Goal: Information Seeking & Learning: Learn about a topic

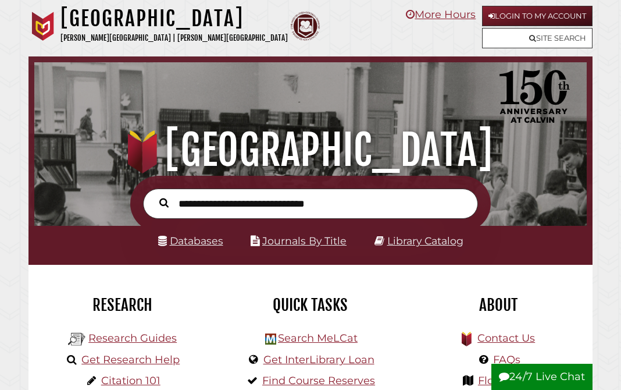
scroll to position [183, 547]
click at [237, 203] on input "text" at bounding box center [310, 203] width 335 height 31
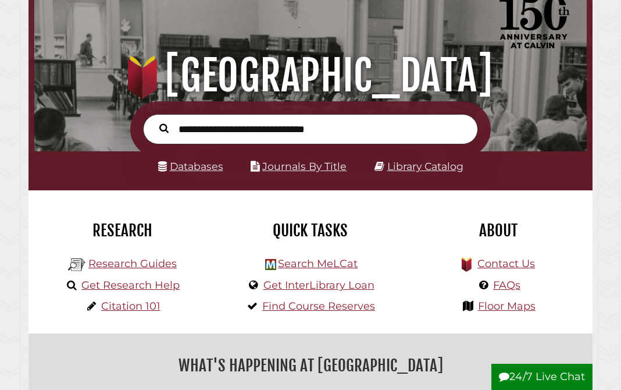
scroll to position [76, 0]
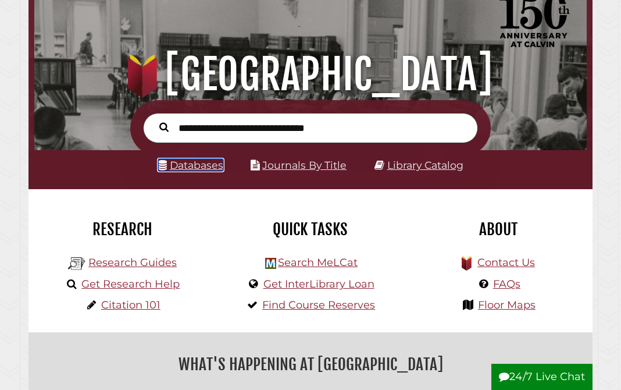
click at [194, 165] on link "Databases" at bounding box center [190, 165] width 65 height 12
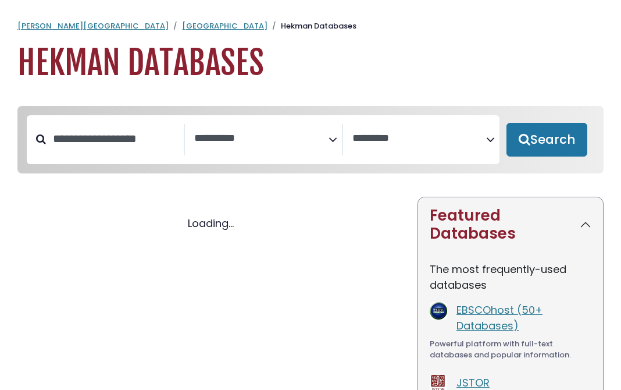
select select "Database Subject Filter"
select select "Database Vendors Filter"
select select "Database Subject Filter"
select select "Database Vendors Filter"
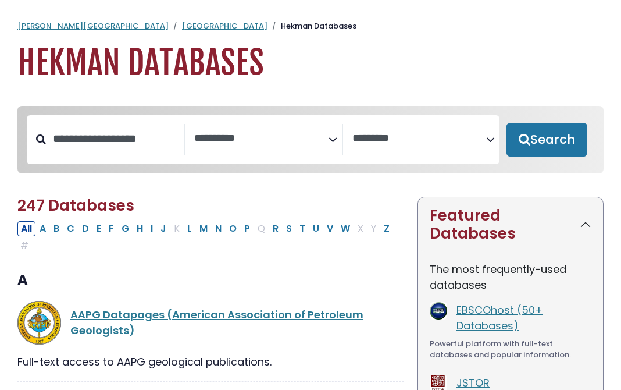
click at [302, 133] on textarea "Search" at bounding box center [261, 139] width 134 height 12
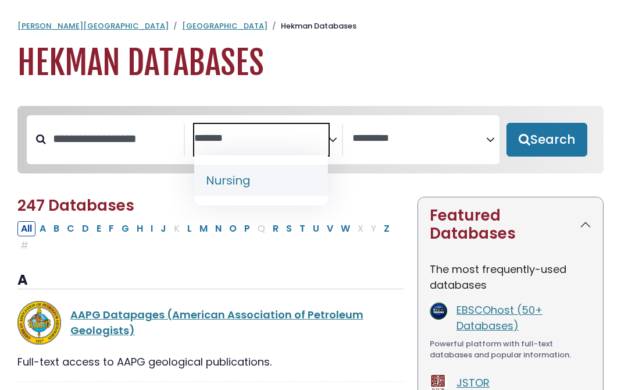
type textarea "*******"
select select "*****"
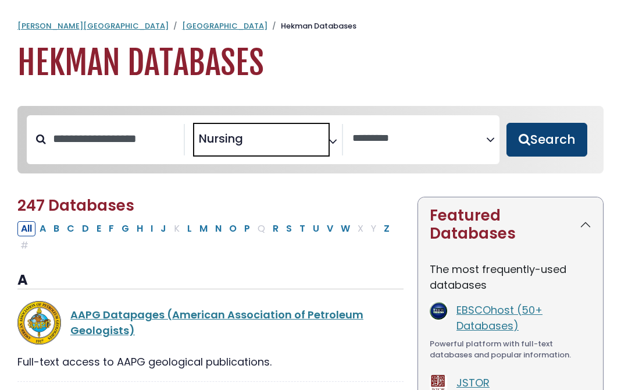
click at [561, 147] on button "Search" at bounding box center [547, 140] width 81 height 34
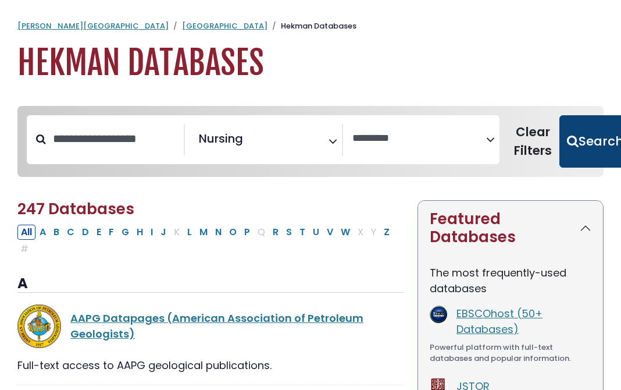
select select "Database Vendors Filter"
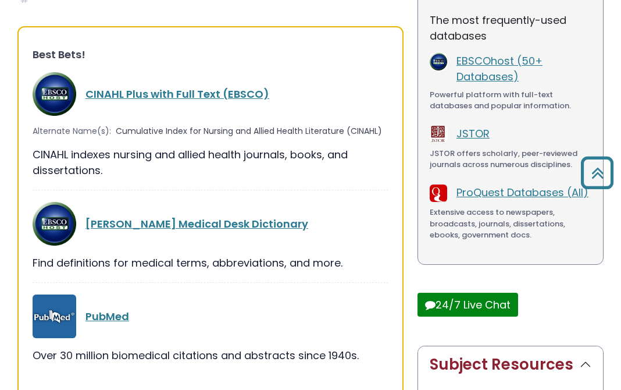
scroll to position [255, 0]
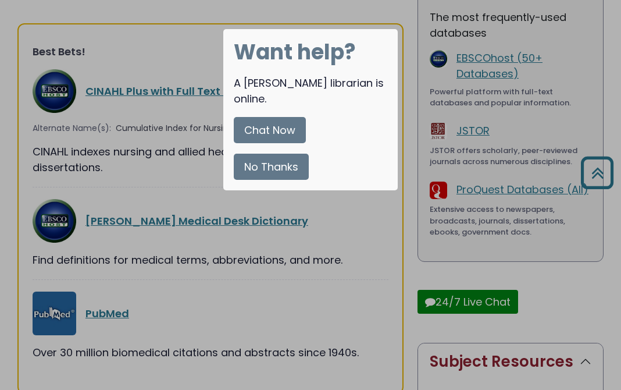
click at [297, 117] on button "Chat Now" at bounding box center [270, 130] width 72 height 26
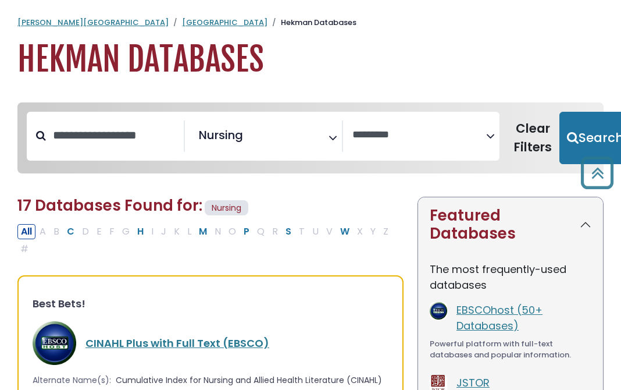
scroll to position [0, 0]
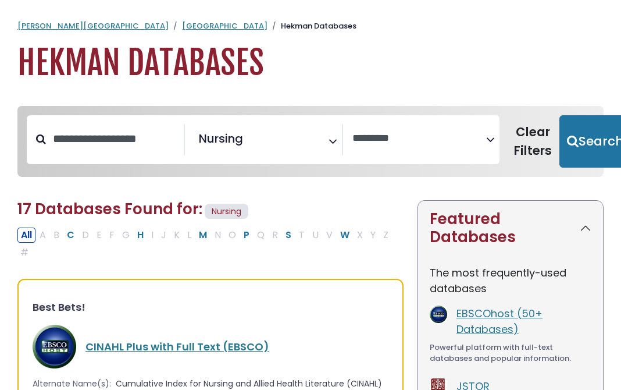
click at [182, 22] on link "Hekman Library" at bounding box center [225, 25] width 86 height 11
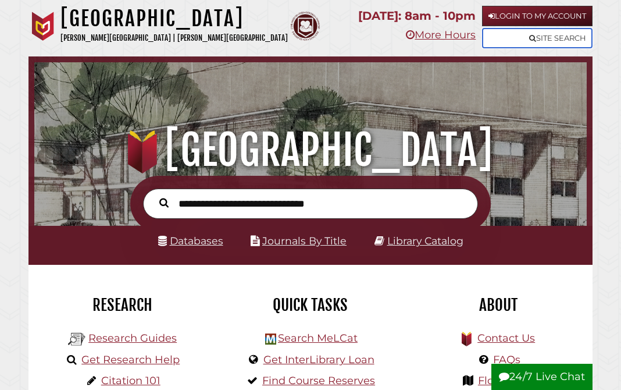
click at [539, 41] on link "Site Search" at bounding box center [537, 38] width 111 height 20
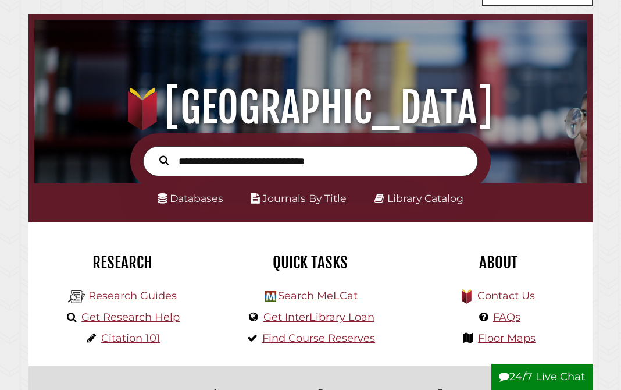
scroll to position [47, 0]
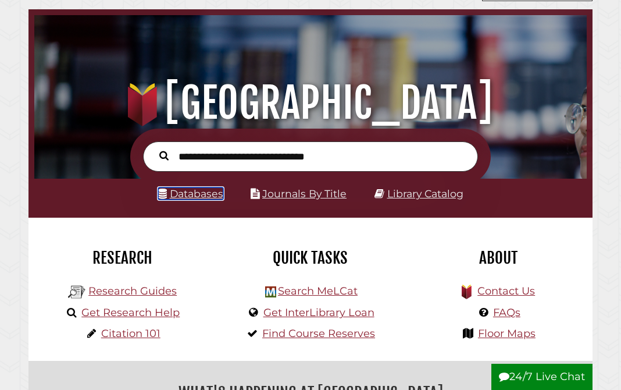
click at [213, 191] on link "Databases" at bounding box center [190, 193] width 65 height 12
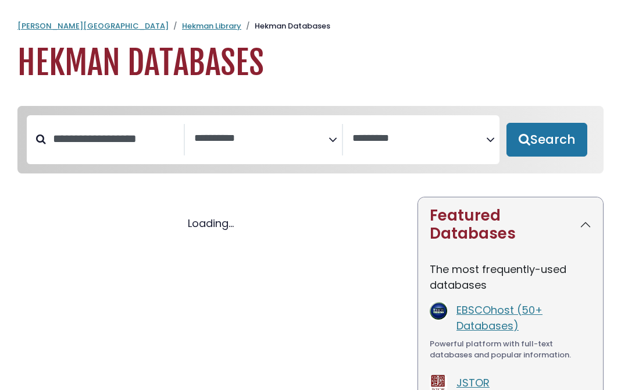
select select "Database Subject Filter"
select select "Database Vendors Filter"
select select "Database Subject Filter"
select select "Database Vendors Filter"
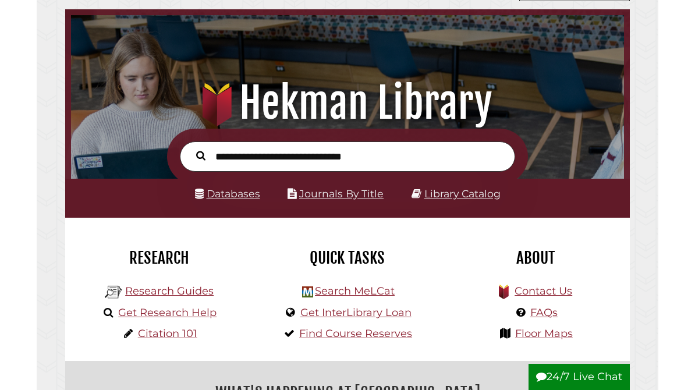
scroll to position [183, 547]
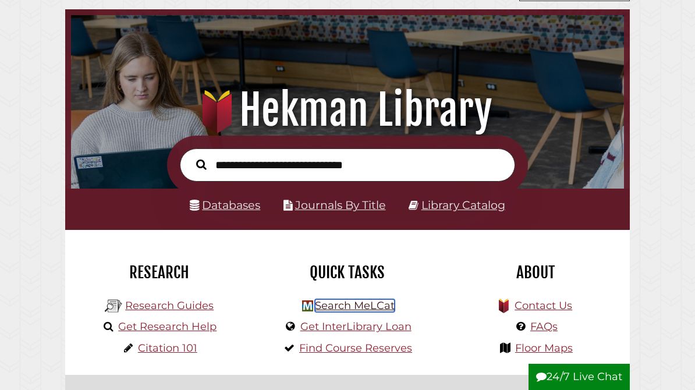
click at [344, 304] on link "Search MeLCat" at bounding box center [355, 305] width 80 height 13
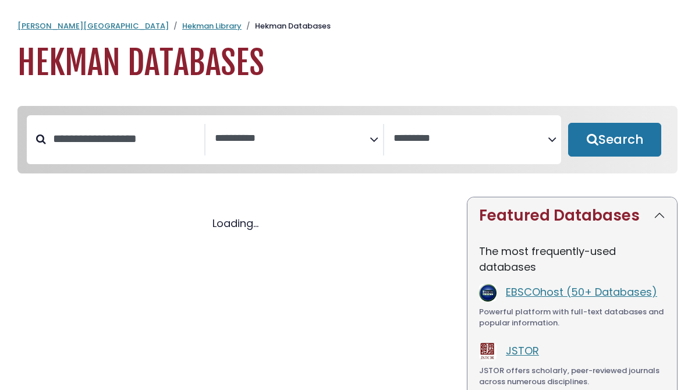
select select "Database Subject Filter"
select select "Database Vendors Filter"
select select "Database Subject Filter"
select select "Database Vendors Filter"
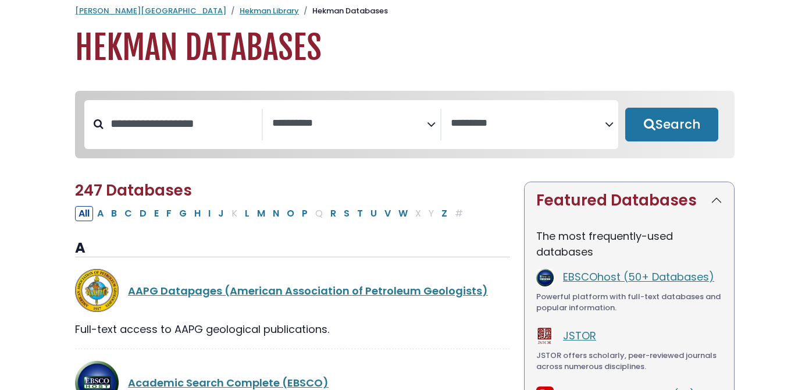
scroll to position [14, 0]
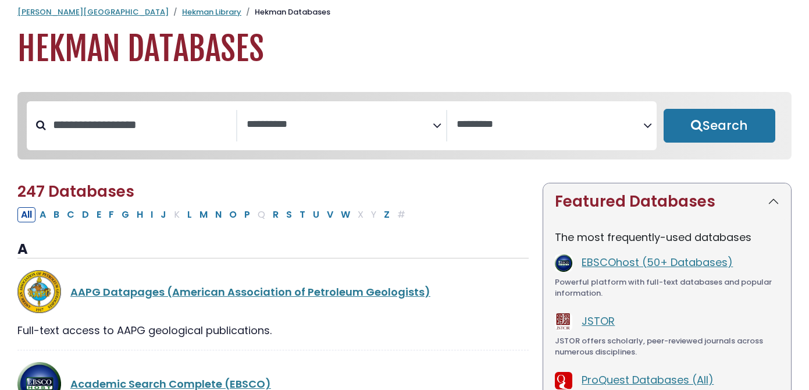
click at [436, 124] on icon "Search filters" at bounding box center [437, 123] width 9 height 17
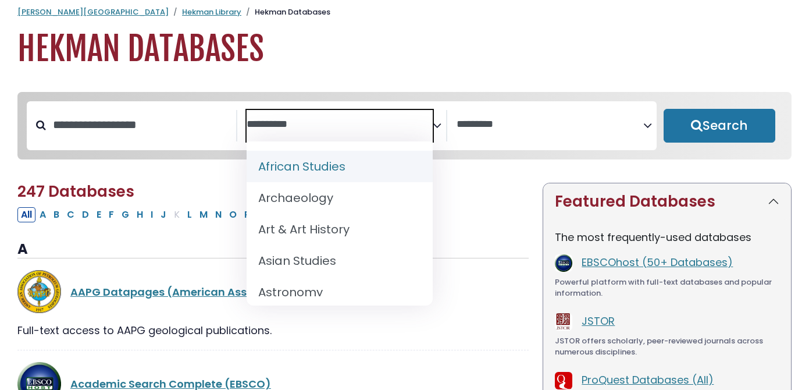
click at [436, 124] on icon "Search filters" at bounding box center [437, 123] width 9 height 17
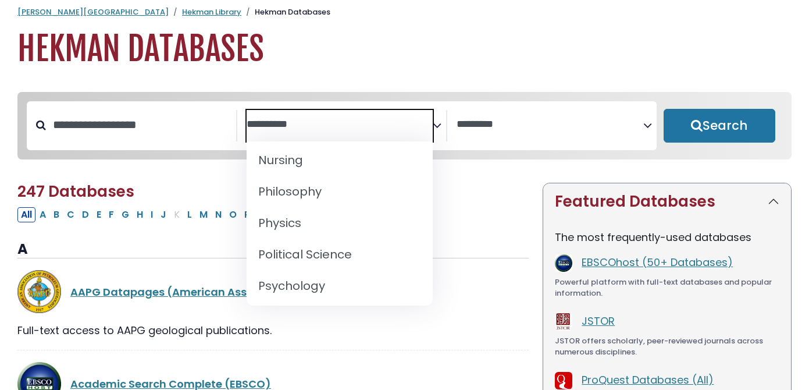
scroll to position [957, 0]
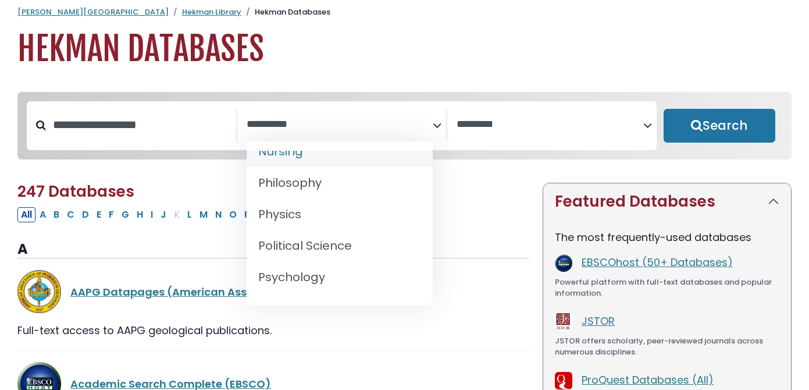
select select "*****"
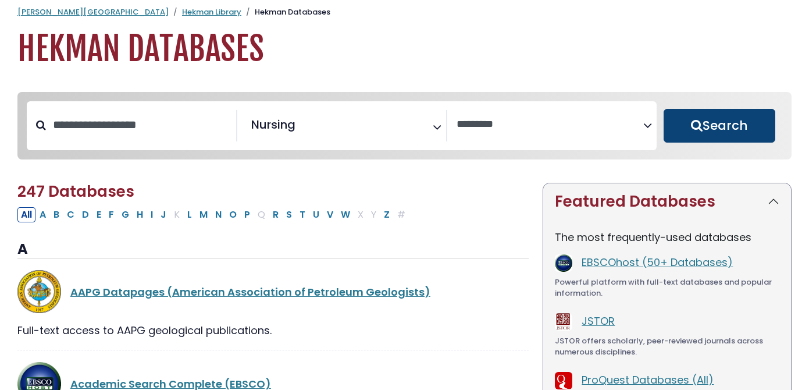
click at [672, 122] on button "Search" at bounding box center [720, 126] width 112 height 34
select select "Database Vendors Filter"
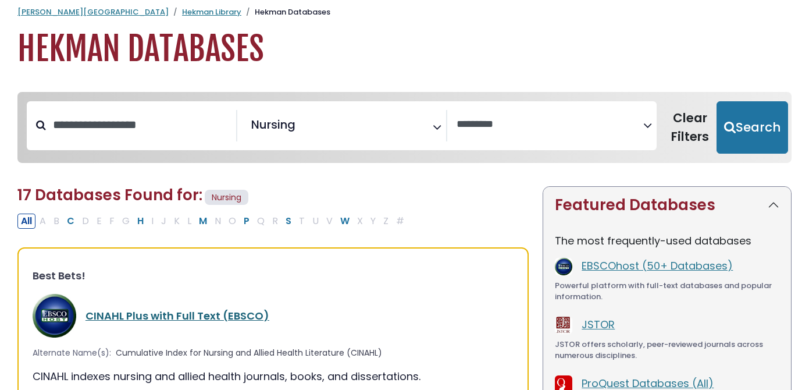
click at [250, 314] on link "CINAHL Plus with Full Text (EBSCO)" at bounding box center [178, 315] width 184 height 15
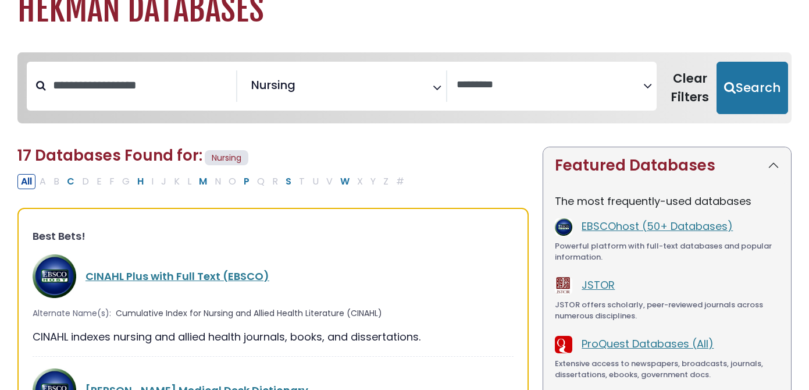
scroll to position [62, 0]
